Goal: Information Seeking & Learning: Learn about a topic

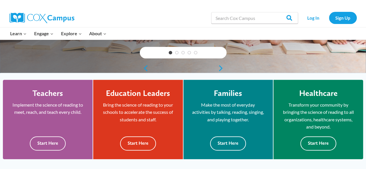
scroll to position [116, 0]
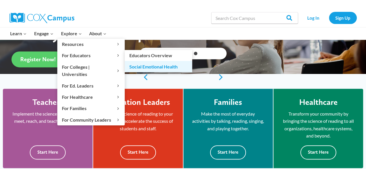
click at [156, 66] on link "Social Emotional Health" at bounding box center [158, 66] width 67 height 11
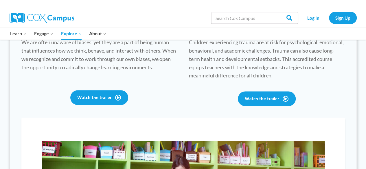
scroll to position [318, 0]
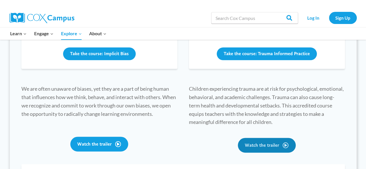
click at [284, 142] on link "Watch the trailer" at bounding box center [267, 145] width 58 height 15
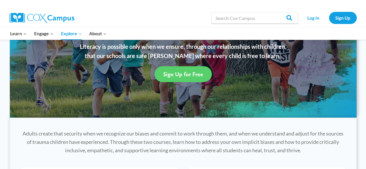
scroll to position [87, 0]
